Goal: Book appointment/travel/reservation

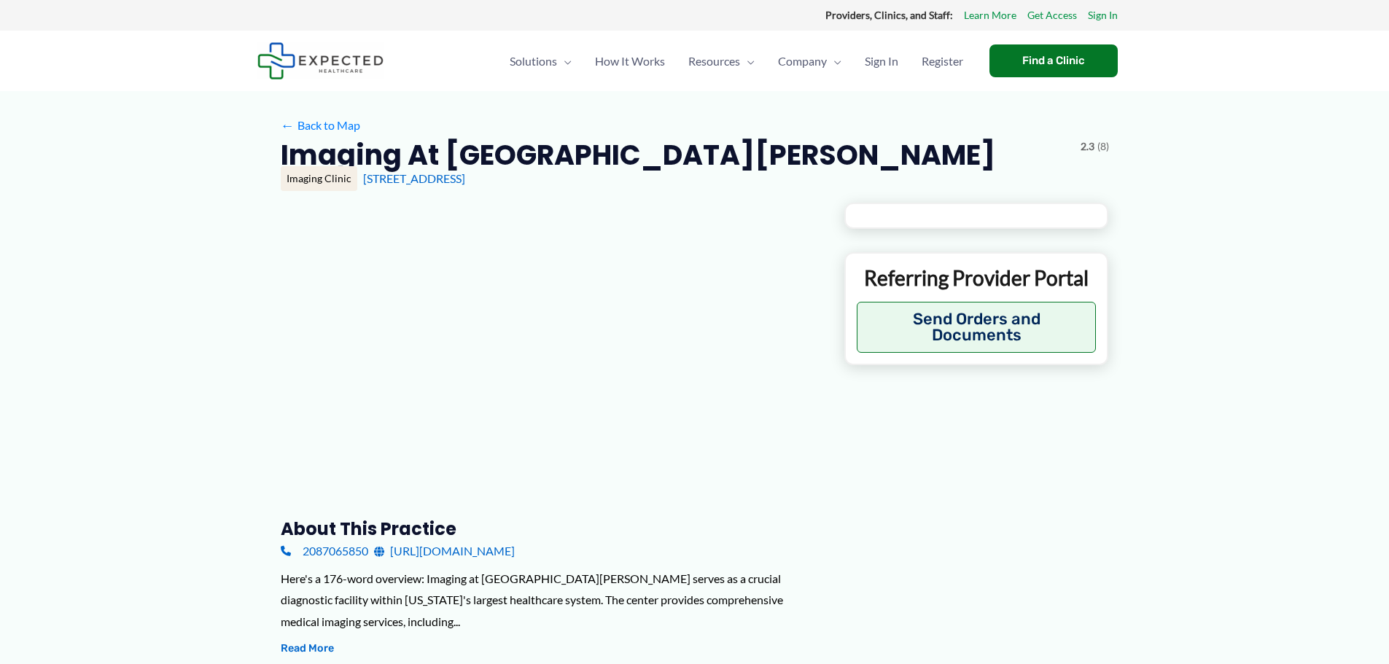
type input "**********"
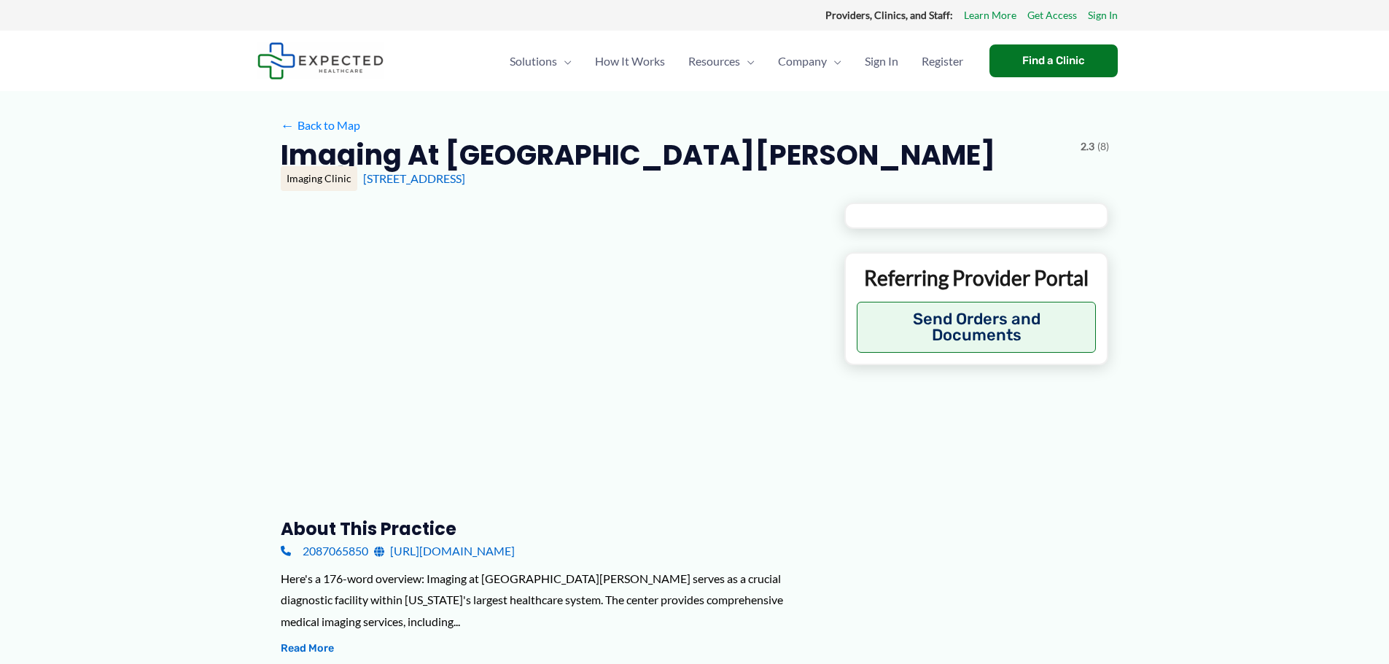
type input "**********"
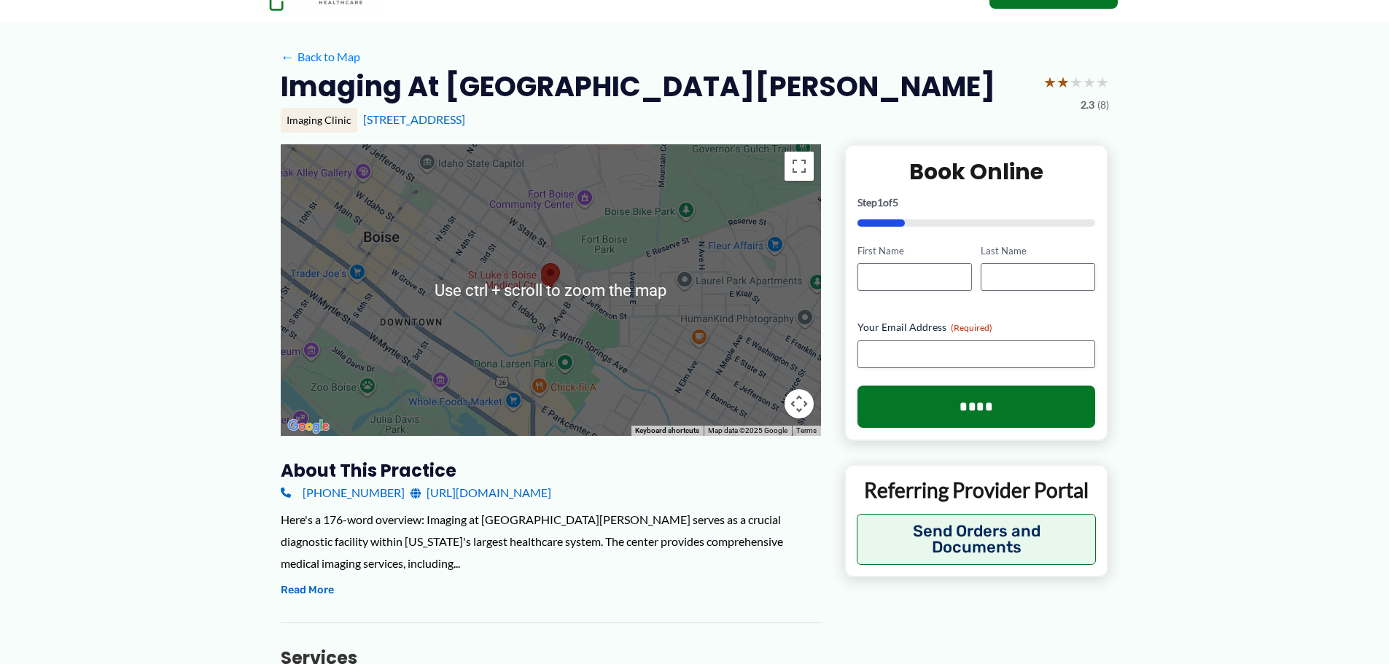
scroll to position [73, 0]
